Goal: Information Seeking & Learning: Learn about a topic

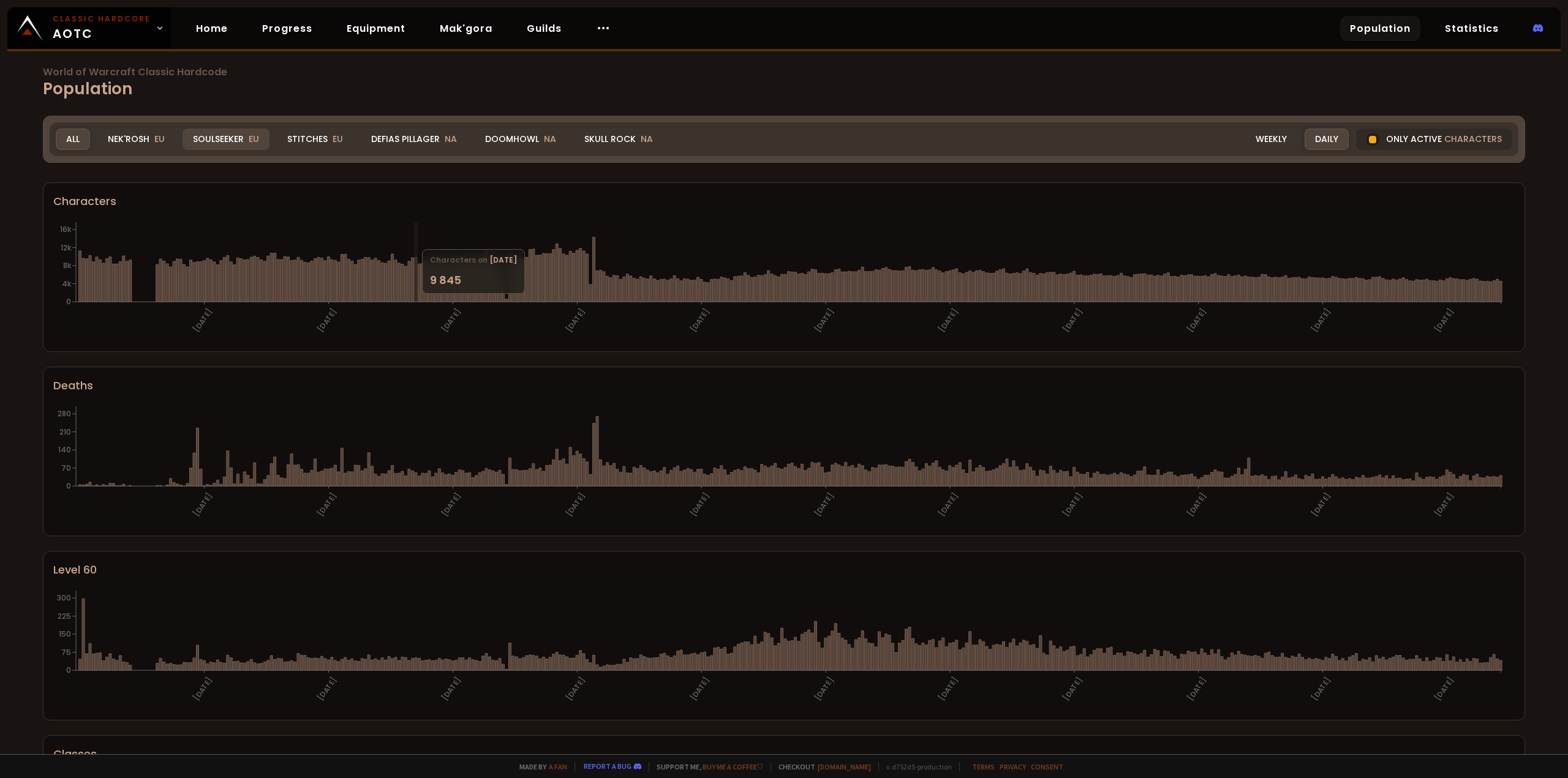
click at [230, 135] on div "Soulseeker EU" at bounding box center [226, 139] width 87 height 22
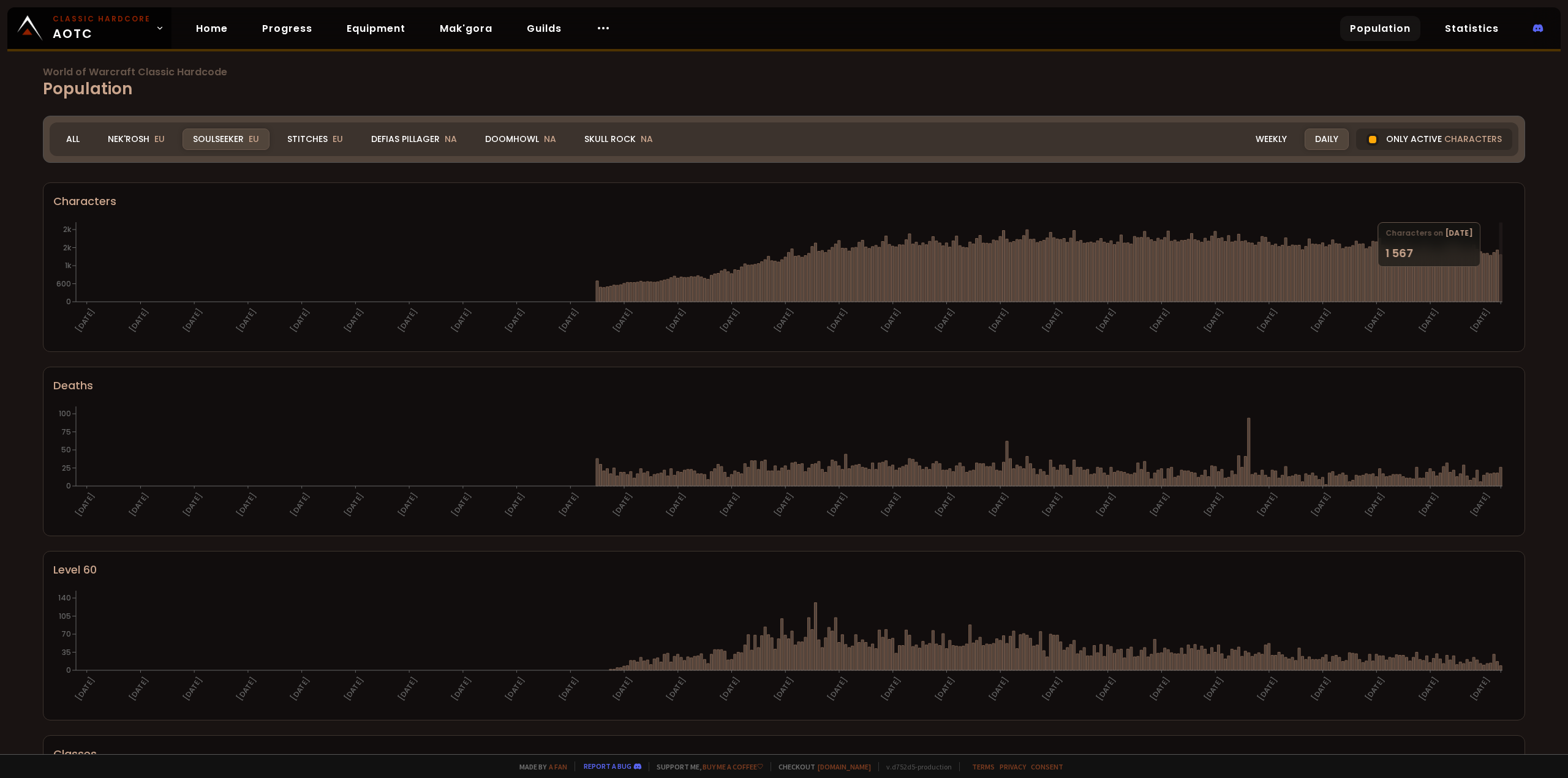
click at [1502, 270] on icon at bounding box center [1500, 278] width 2 height 47
click at [1444, 136] on span "characters" at bounding box center [1473, 140] width 57 height 13
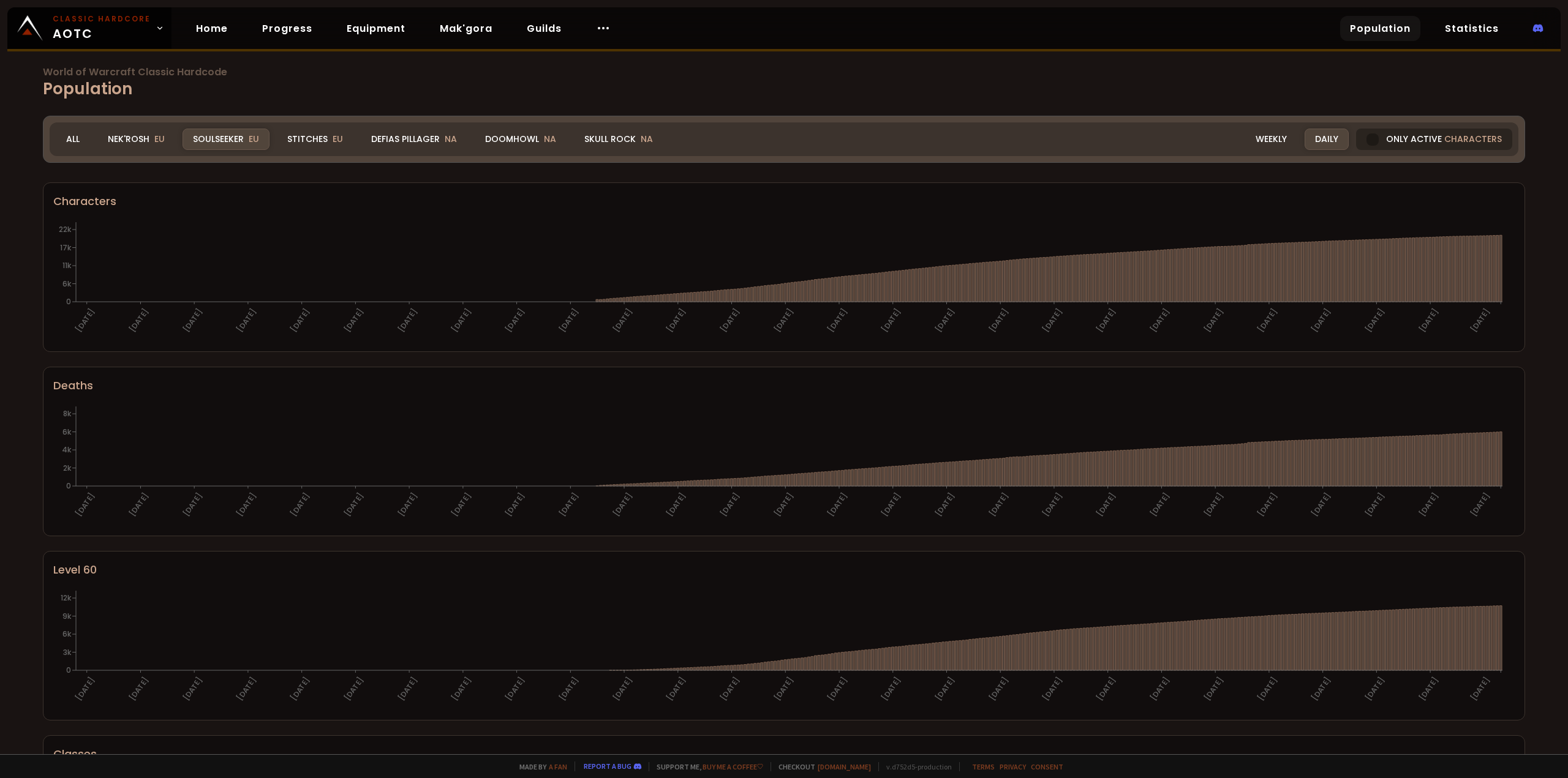
click at [1444, 144] on span "characters" at bounding box center [1473, 140] width 57 height 13
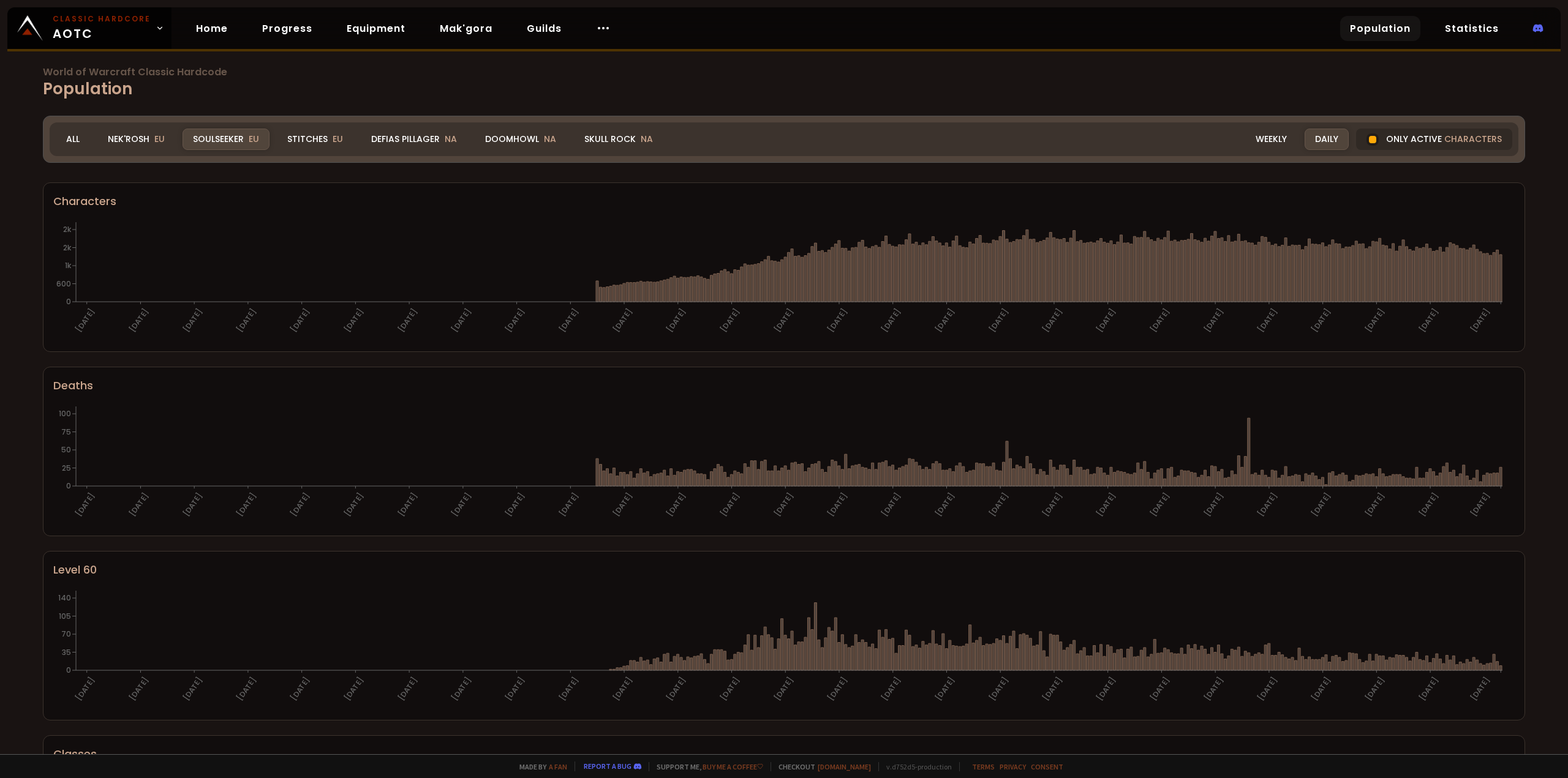
scroll to position [26, 0]
click at [1278, 140] on div "Weekly" at bounding box center [1272, 139] width 52 height 22
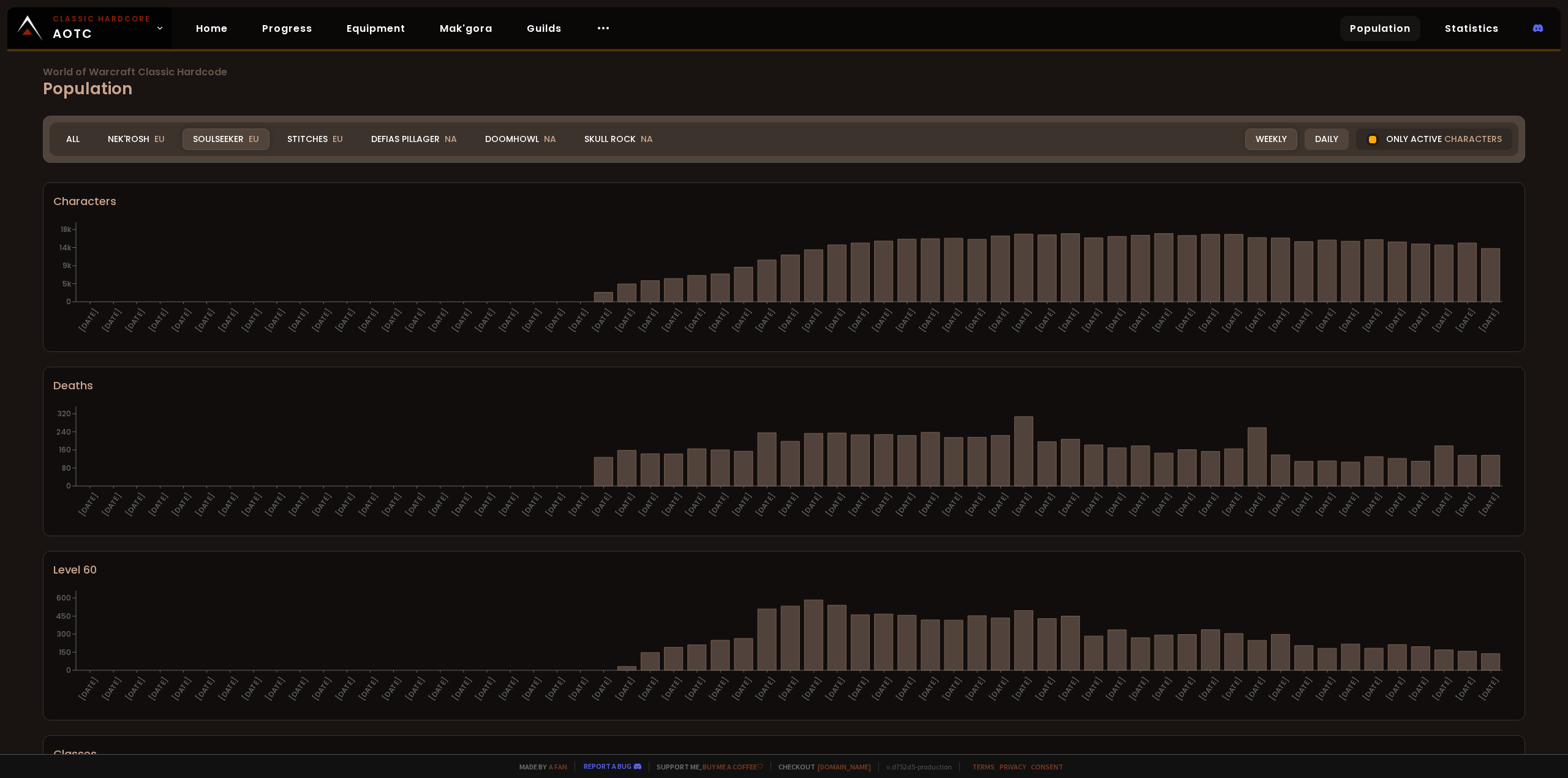
click at [1314, 132] on div "Daily" at bounding box center [1327, 139] width 44 height 22
click at [1491, 27] on link "Statistics" at bounding box center [1472, 28] width 73 height 25
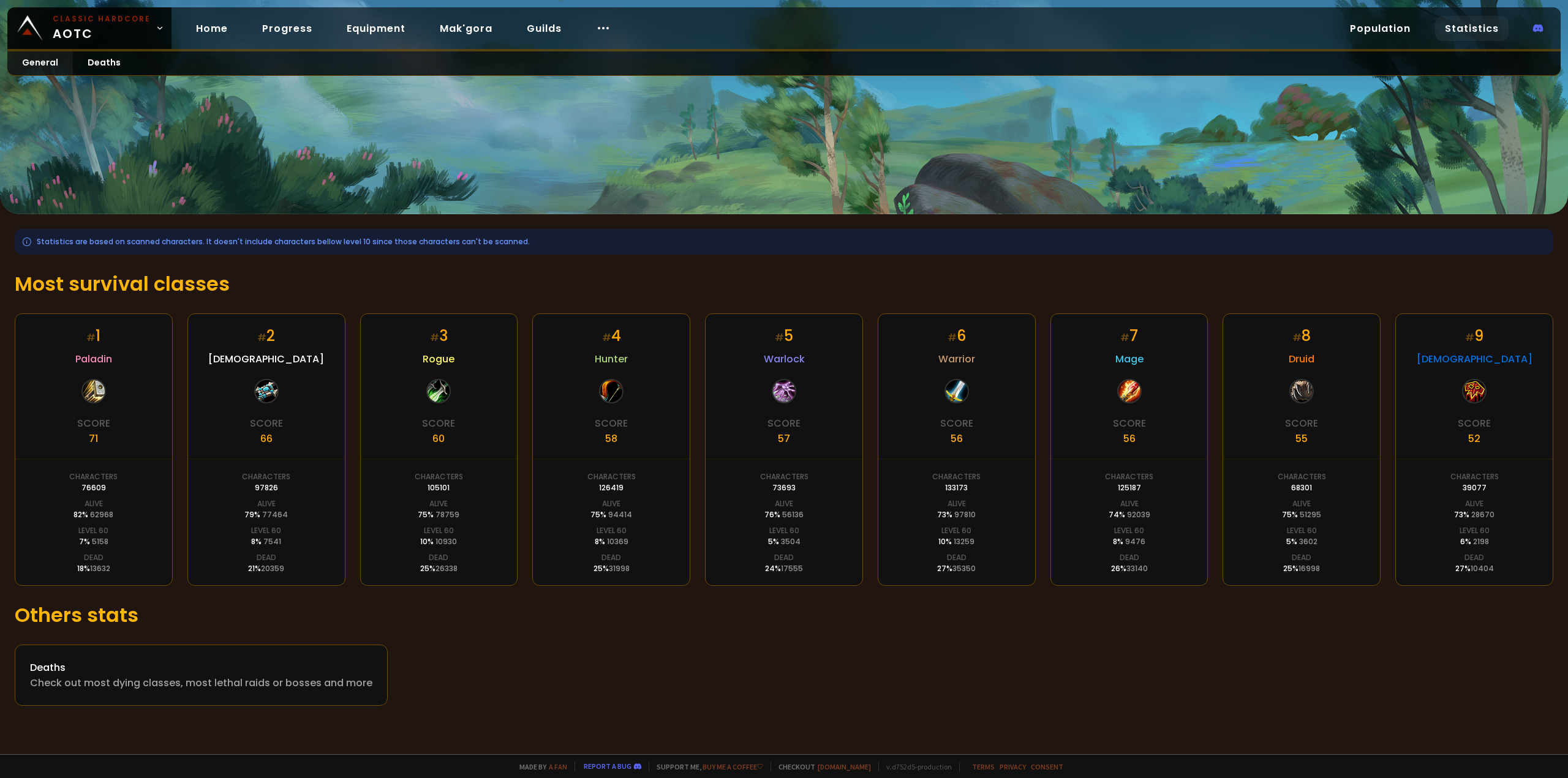
click at [514, 661] on div "Deaths Check out most dying classes, most lethal raids or bosses and more" at bounding box center [784, 676] width 1539 height 61
click at [346, 677] on div "Check out most dying classes, most lethal raids or bosses and more" at bounding box center [201, 683] width 342 height 15
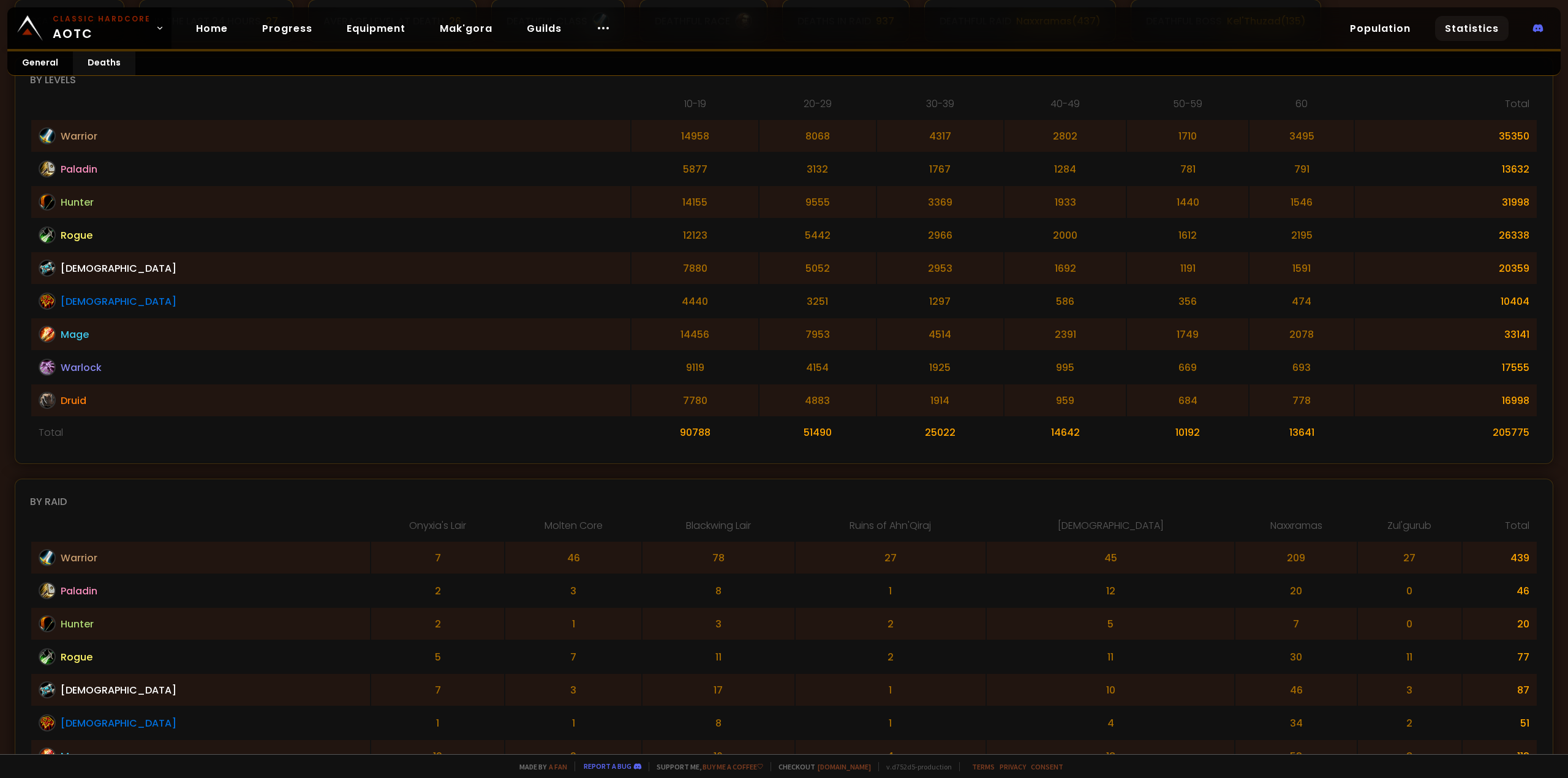
scroll to position [306, 0]
